Goal: Obtain resource: Obtain resource

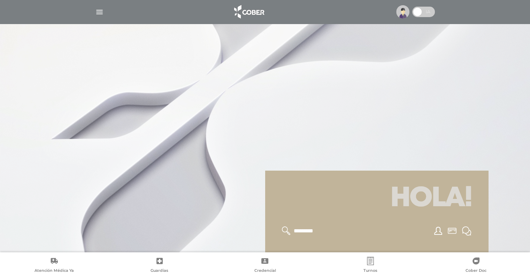
click at [404, 14] on img at bounding box center [402, 11] width 13 height 13
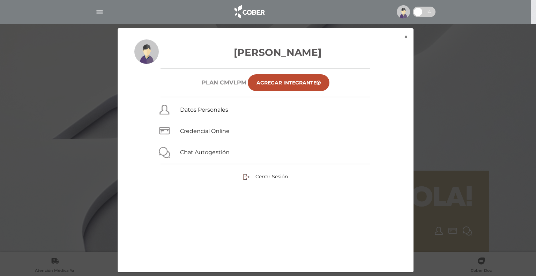
click at [493, 111] on div "× × Nilda Ageitos Plan CMVLPM Agregar Integrante Datos Personales Credencial On…" at bounding box center [267, 150] width 509 height 244
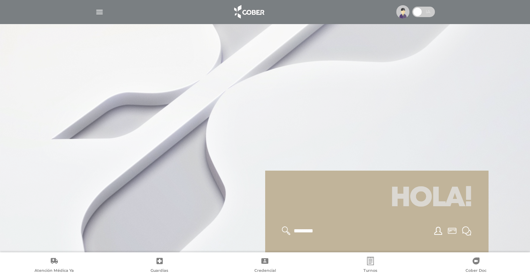
click at [405, 12] on img at bounding box center [402, 11] width 13 height 13
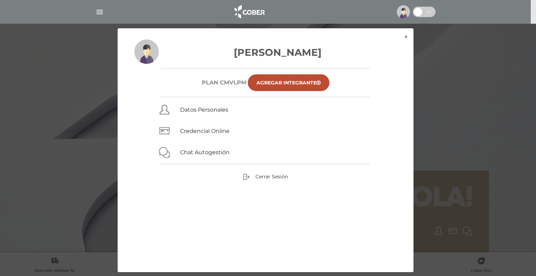
click at [405, 40] on div "Nilda Ageitos Plan CMVLPM Agregar Integrante Datos Personales Credencial Online…" at bounding box center [266, 155] width 296 height 233
click at [405, 37] on button "×" at bounding box center [405, 36] width 15 height 17
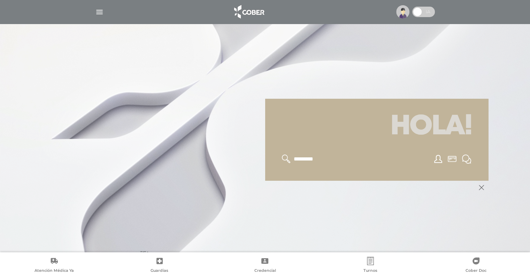
scroll to position [84, 0]
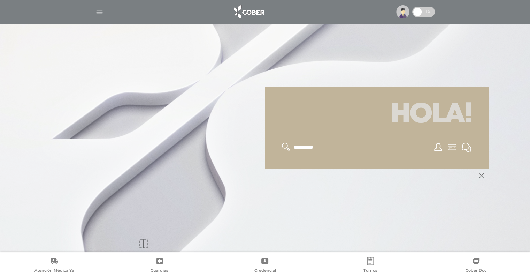
click at [287, 145] on icon at bounding box center [286, 147] width 9 height 9
click at [251, 13] on img at bounding box center [248, 11] width 37 height 17
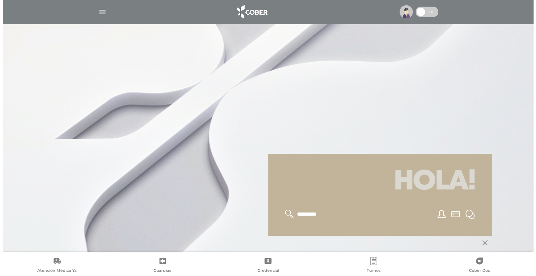
scroll to position [14, 0]
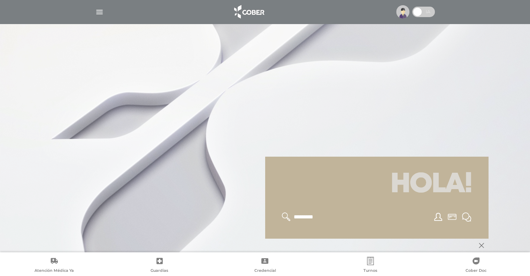
click at [100, 12] on img "button" at bounding box center [99, 12] width 9 height 9
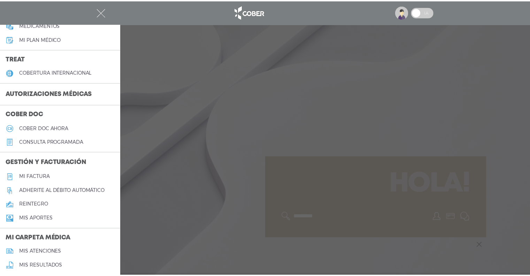
scroll to position [88, 0]
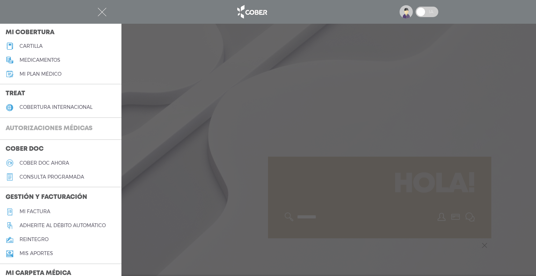
click at [38, 127] on h3 "Autorizaciones médicas" at bounding box center [49, 128] width 98 height 13
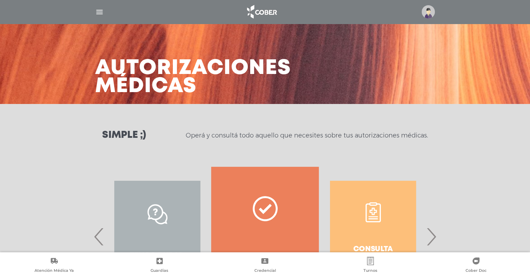
scroll to position [70, 0]
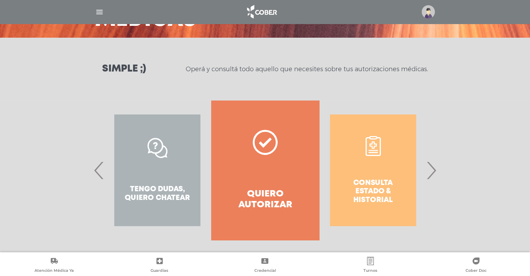
click at [434, 171] on span "›" at bounding box center [432, 170] width 14 height 38
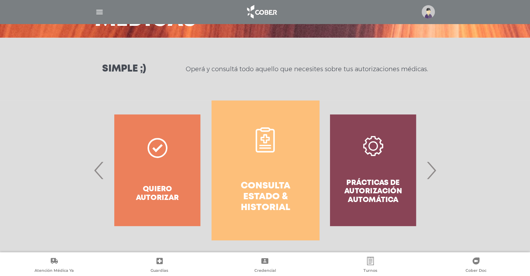
click at [262, 143] on icon at bounding box center [265, 139] width 25 height 25
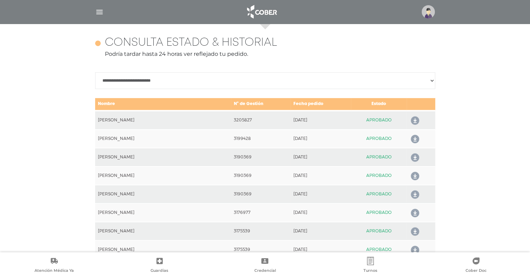
scroll to position [310, 0]
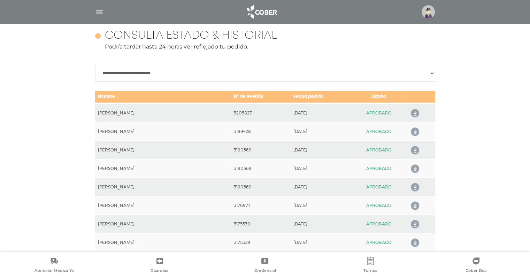
click at [409, 115] on icon at bounding box center [413, 113] width 11 height 11
